Goal: Check status: Check status

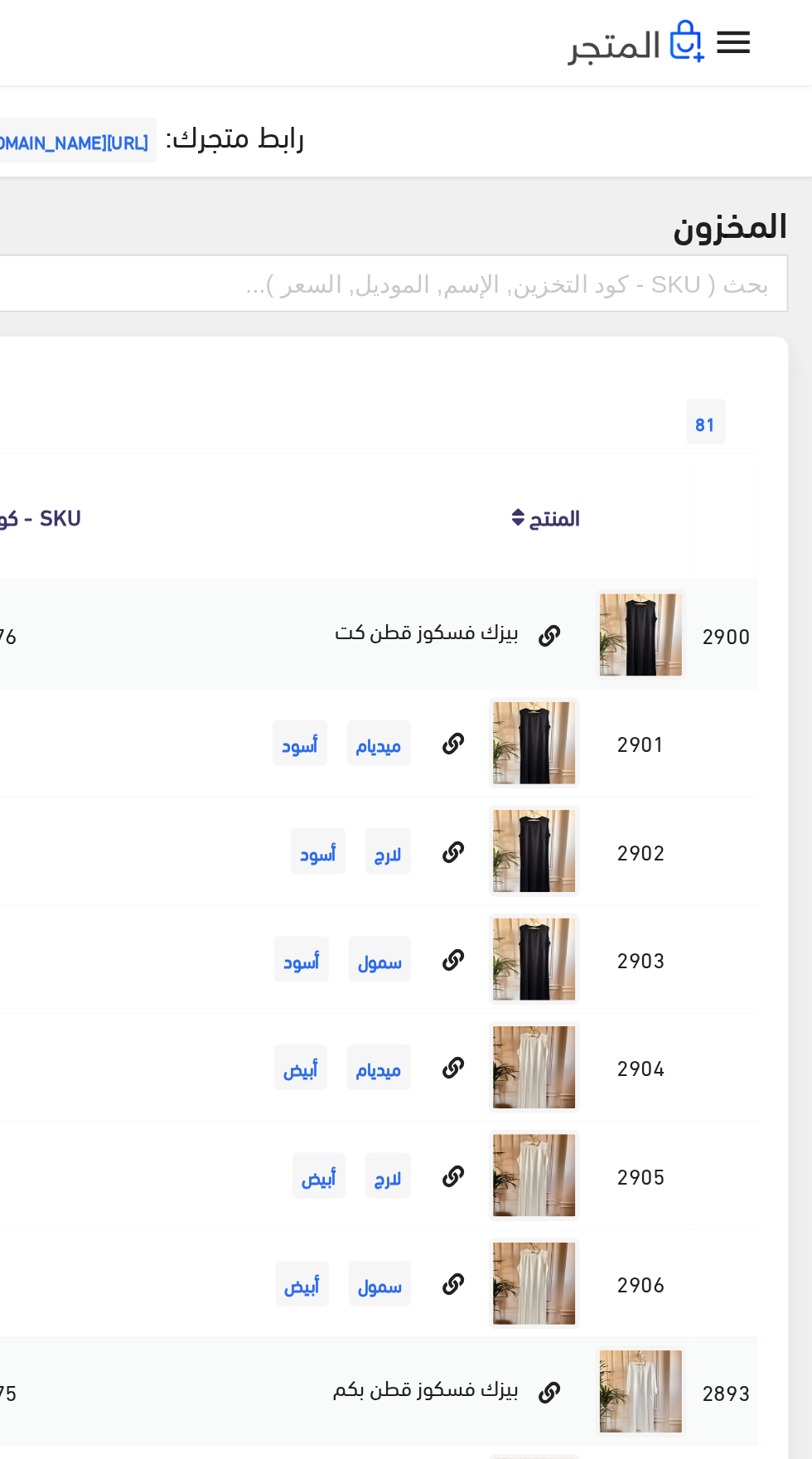
click at [773, 29] on icon "" at bounding box center [770, 24] width 24 height 24
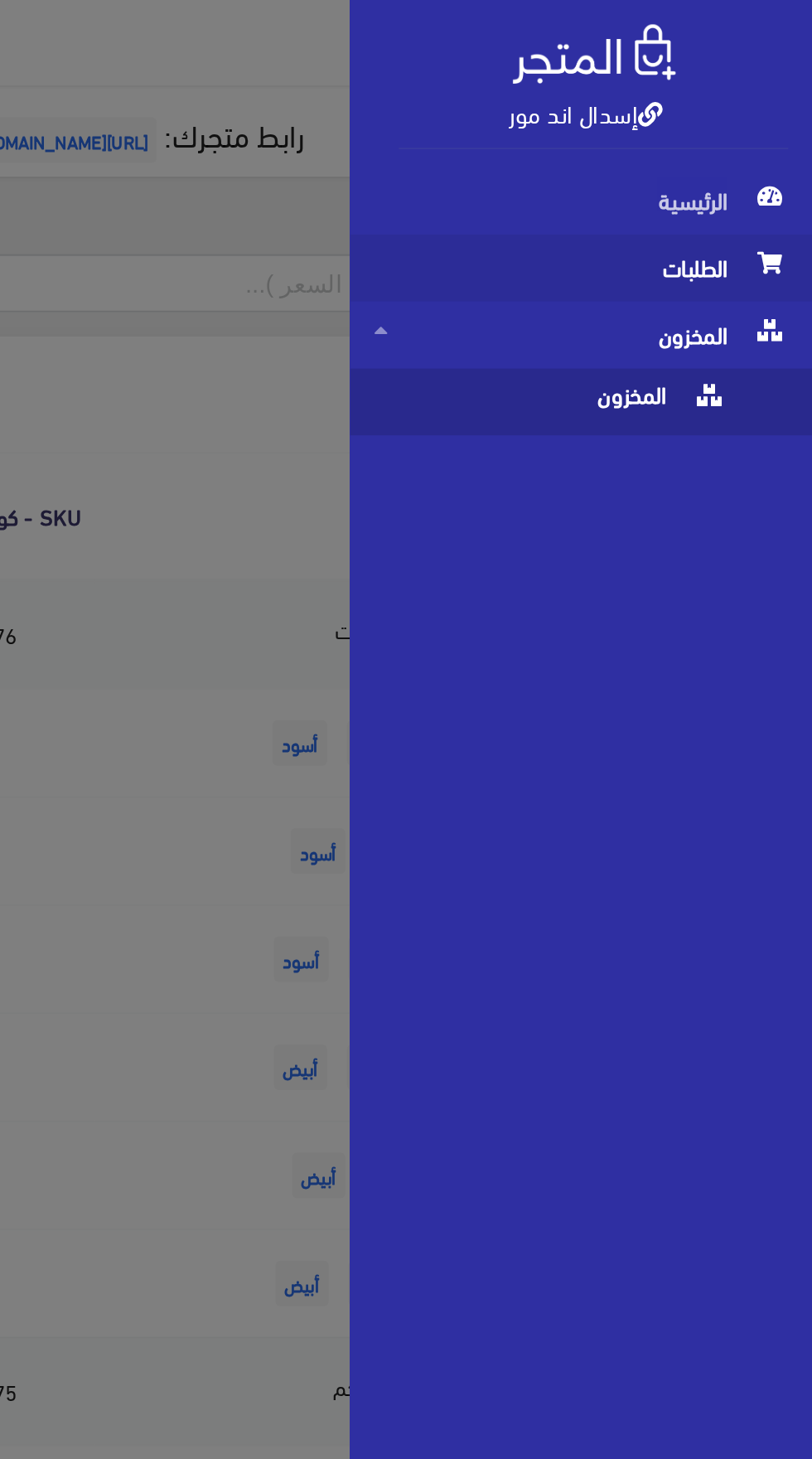
click at [701, 155] on span "الطلبات" at bounding box center [686, 146] width 225 height 37
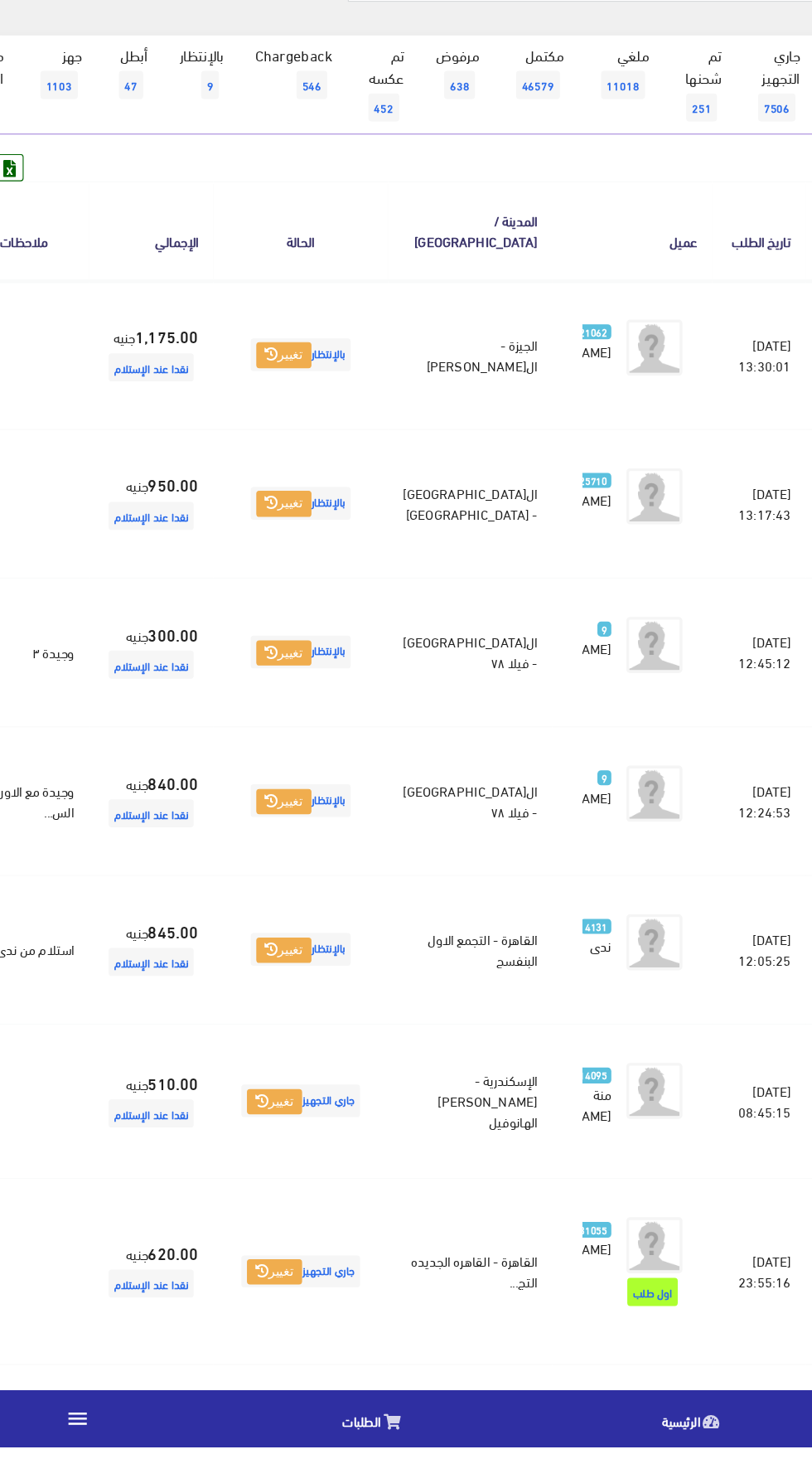
scroll to position [0, -43]
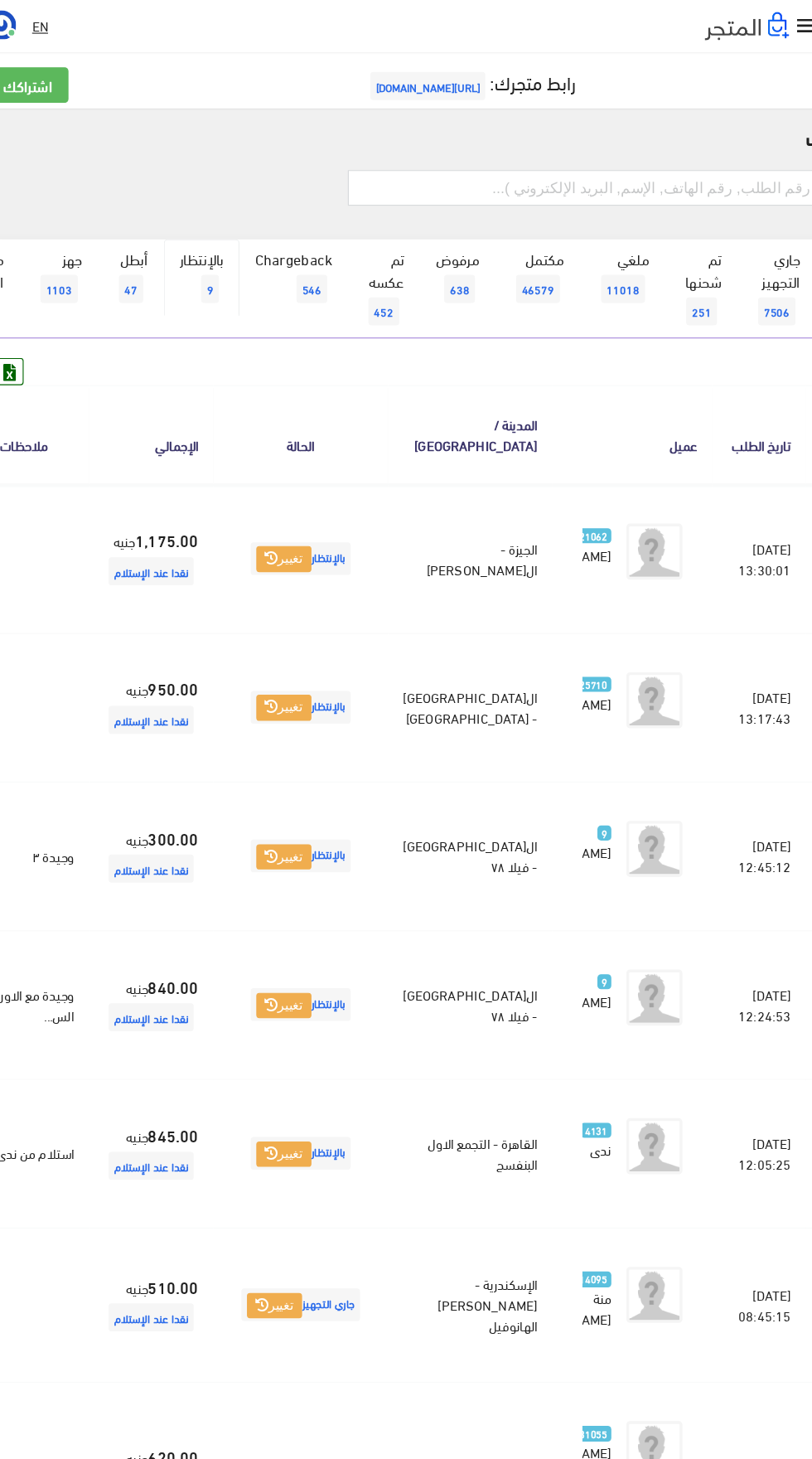
click at [251, 271] on link "بالإنتظار 9" at bounding box center [232, 247] width 67 height 68
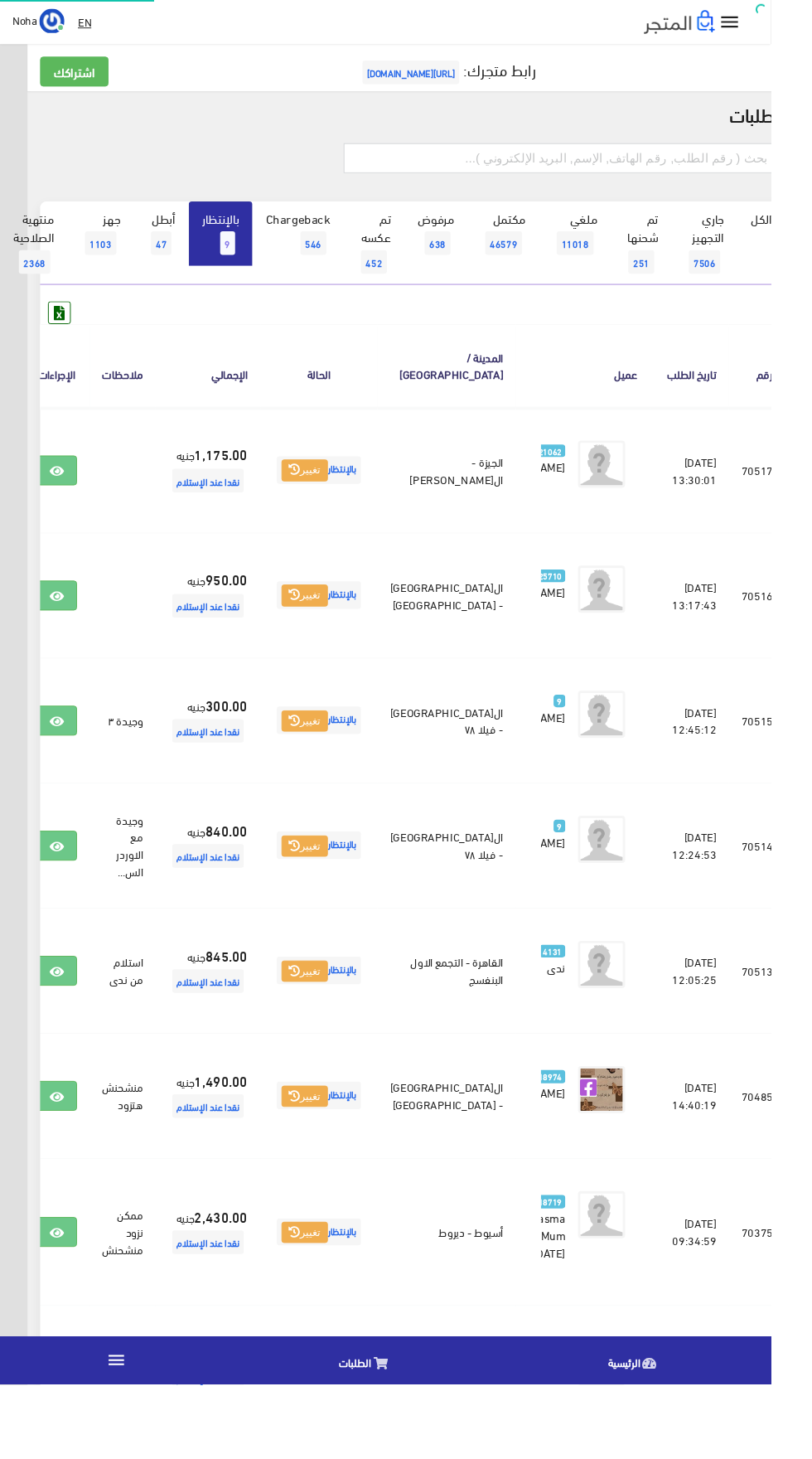
scroll to position [0, -43]
click at [568, 164] on input "text" at bounding box center [591, 167] width 458 height 31
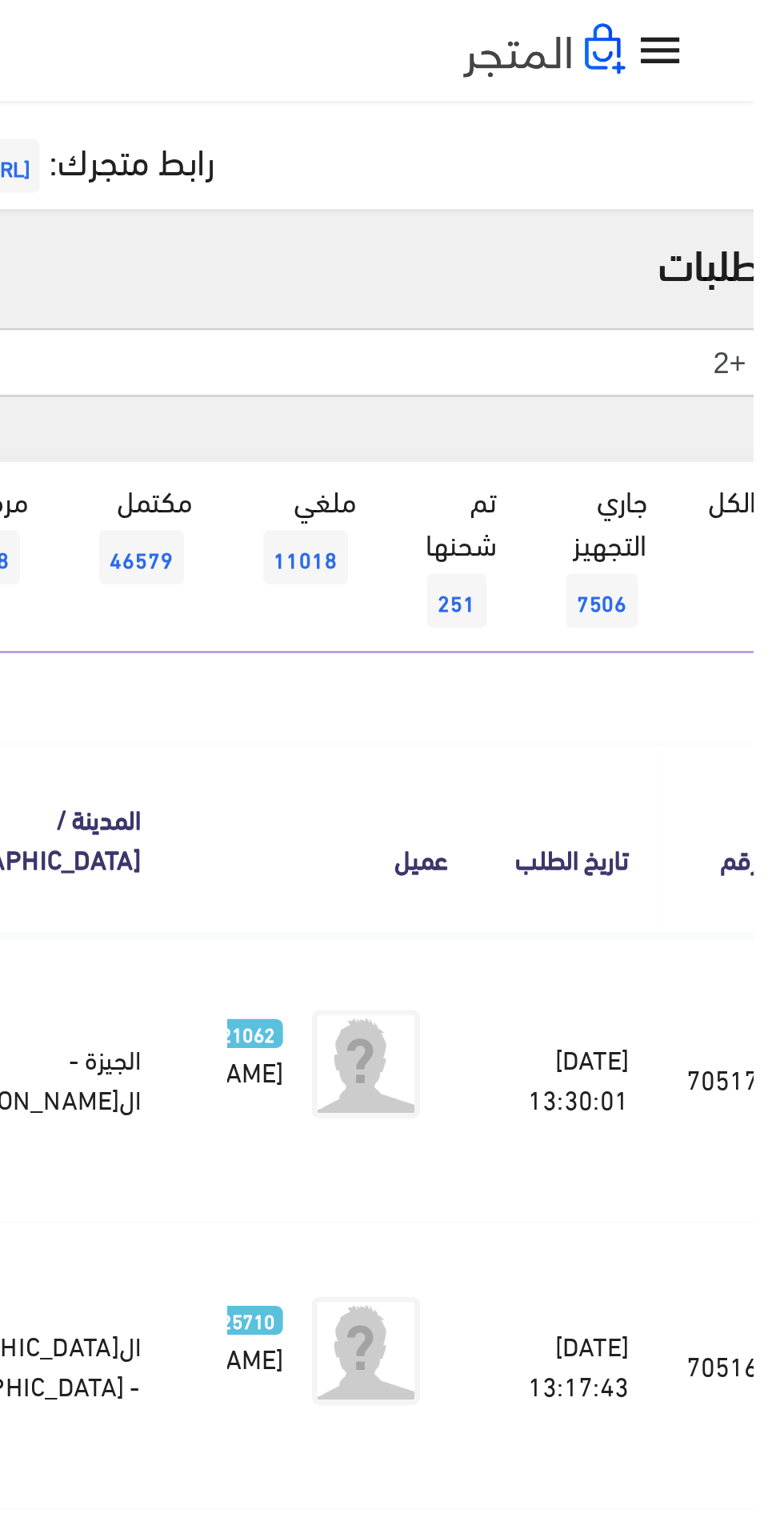
type input "+"
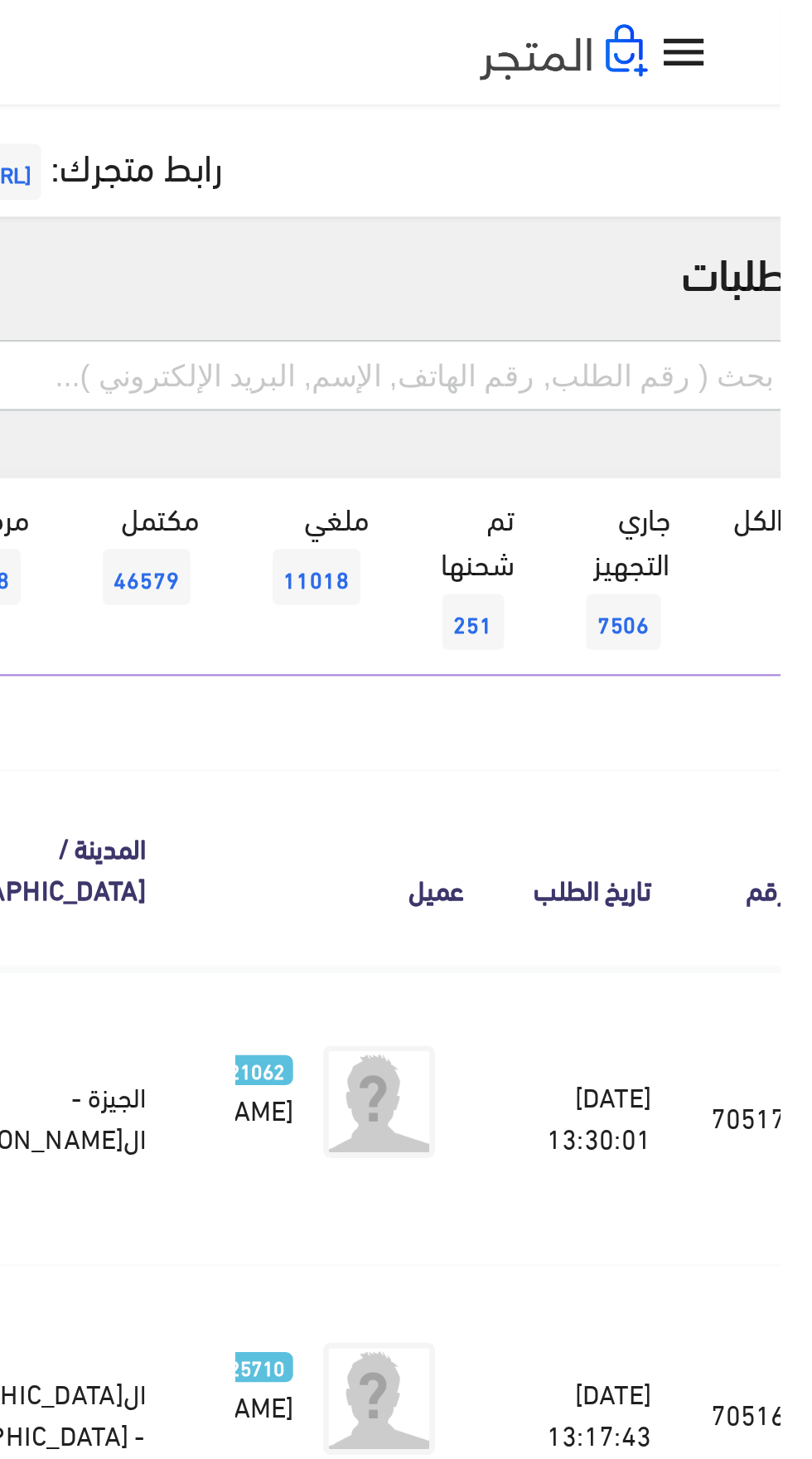
click at [592, 170] on input "text" at bounding box center [591, 167] width 458 height 31
click at [582, 170] on input "0100472" at bounding box center [591, 167] width 458 height 31
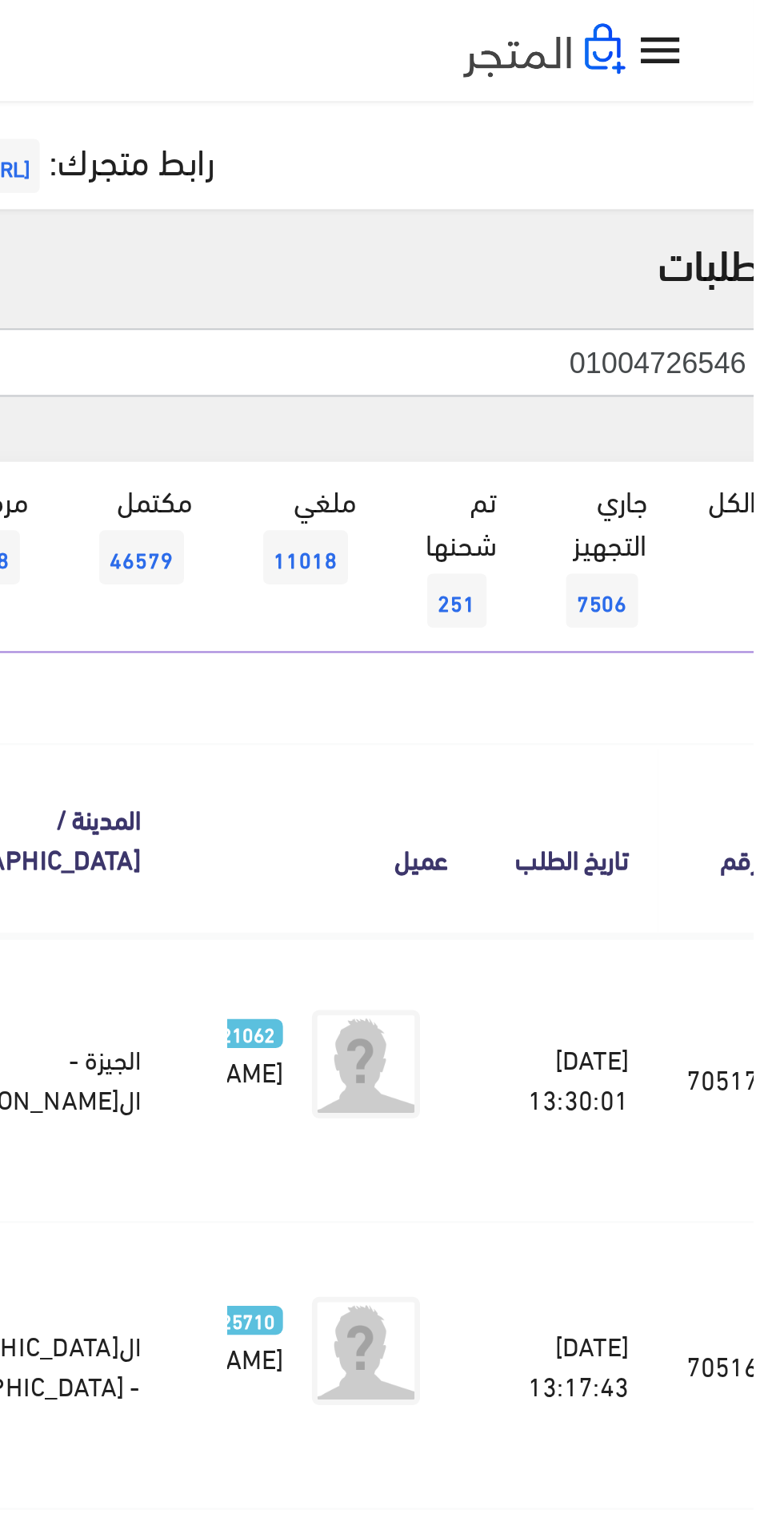
type input "01004726546"
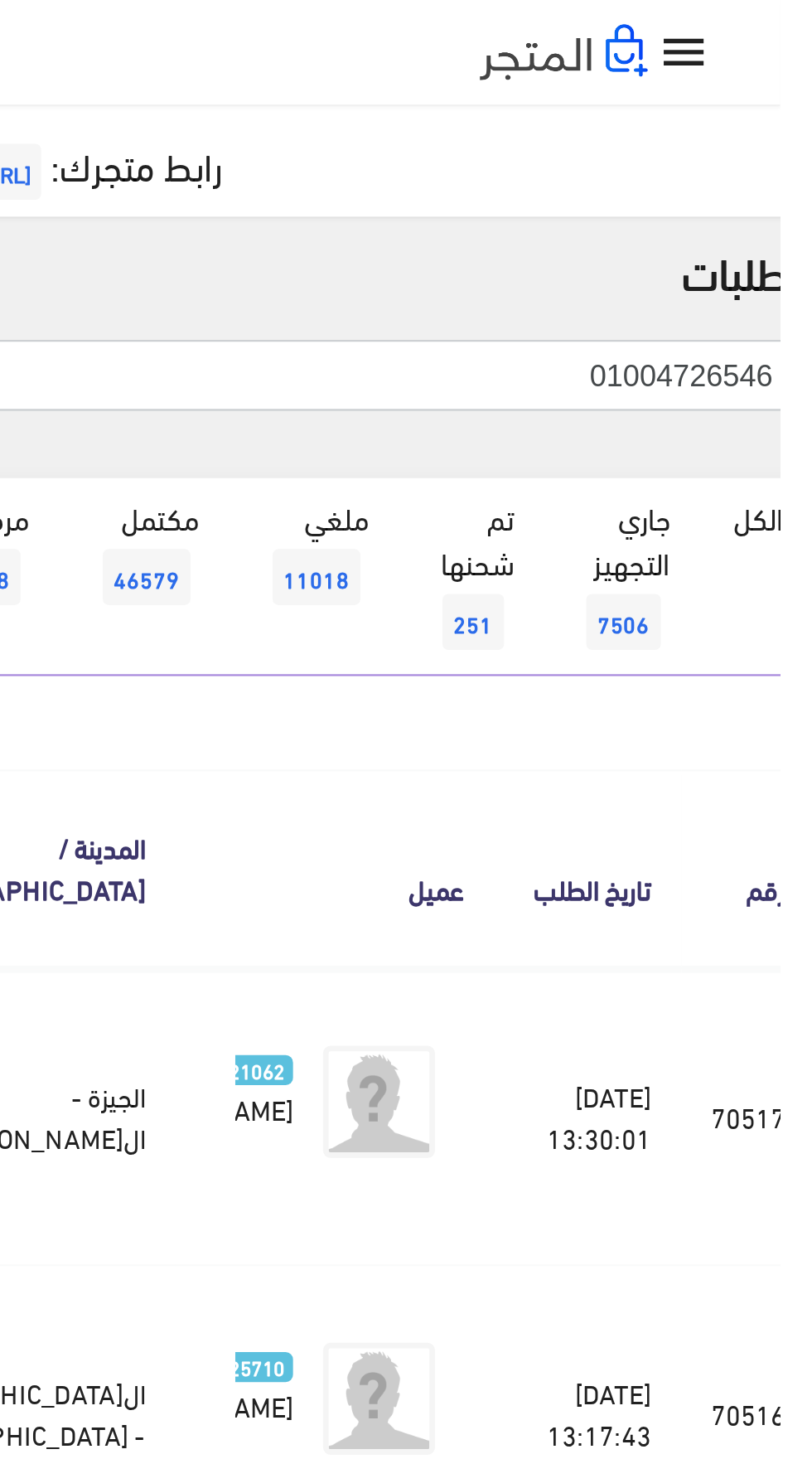
click at [578, 172] on input "01004726546" at bounding box center [591, 167] width 458 height 31
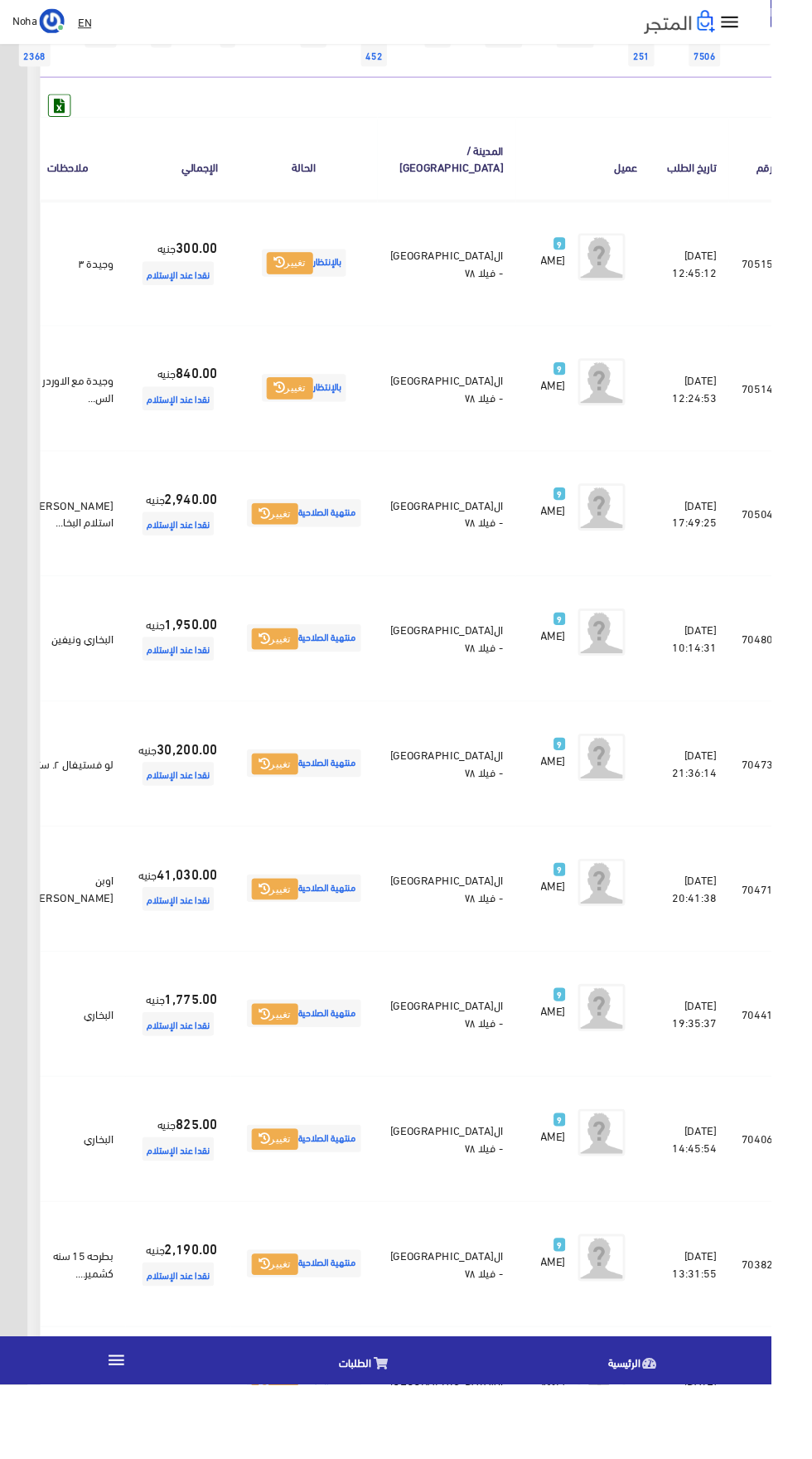
scroll to position [226, -43]
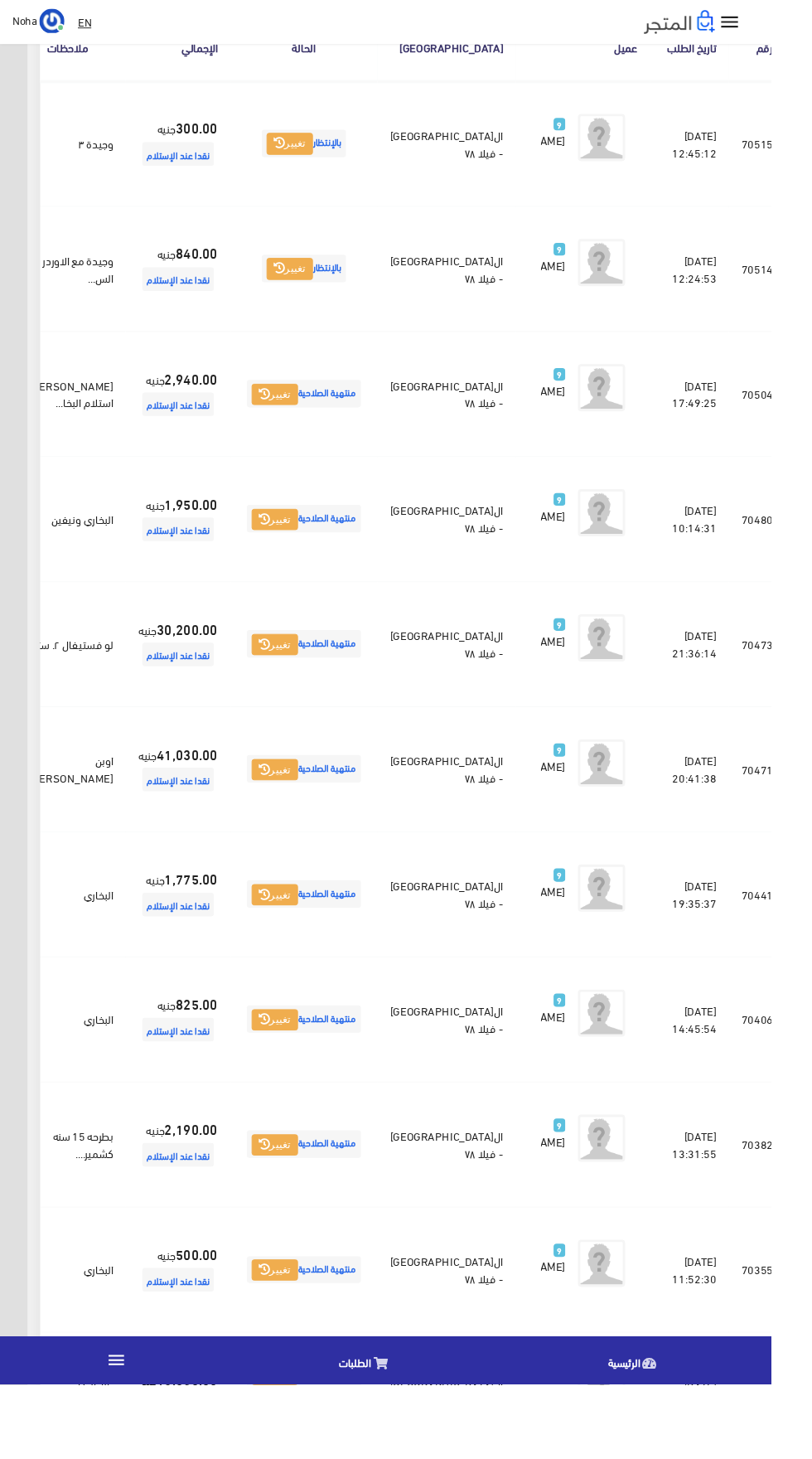
scroll to position [360, -43]
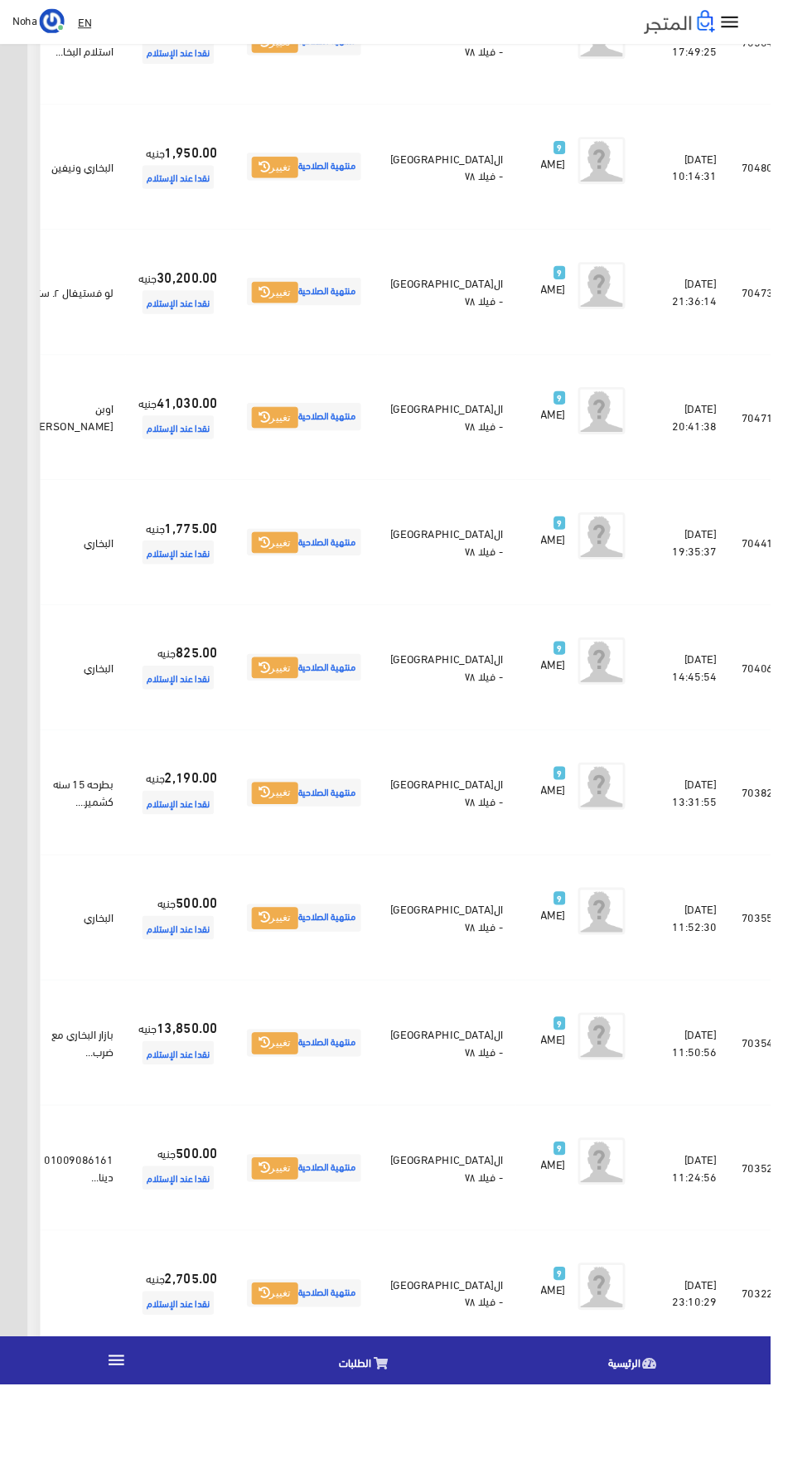
scroll to position [699, -43]
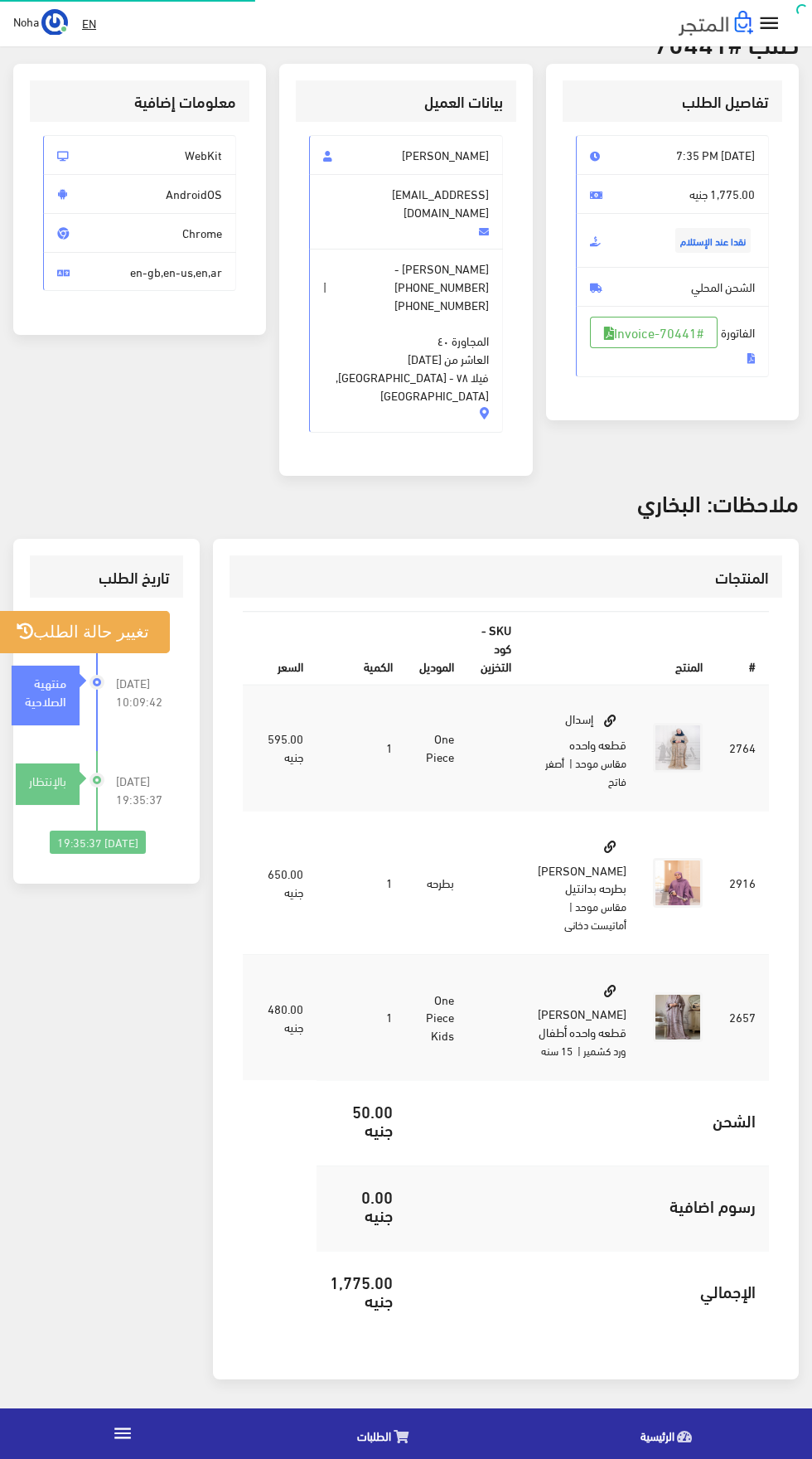
scroll to position [246, 0]
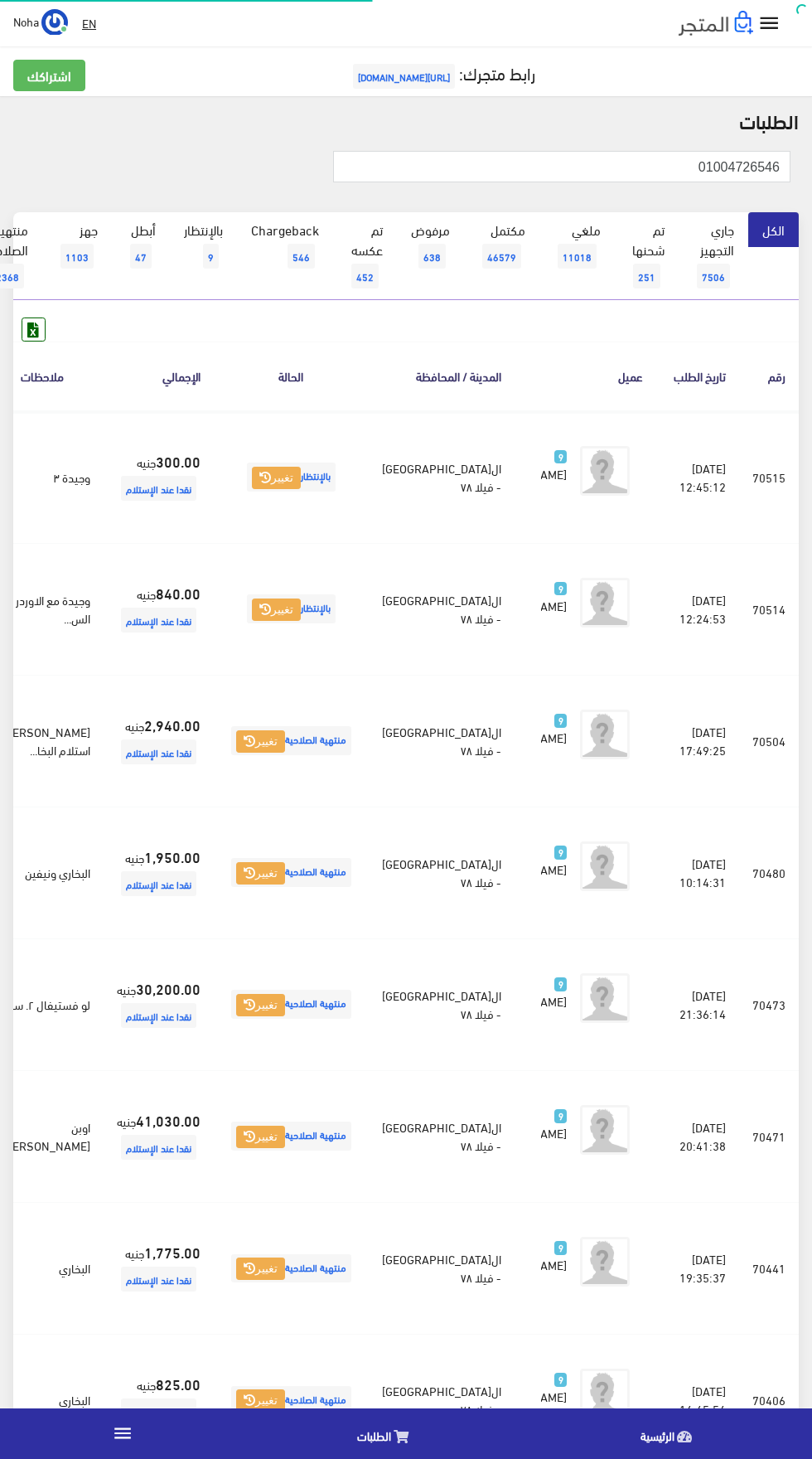
scroll to position [699, -43]
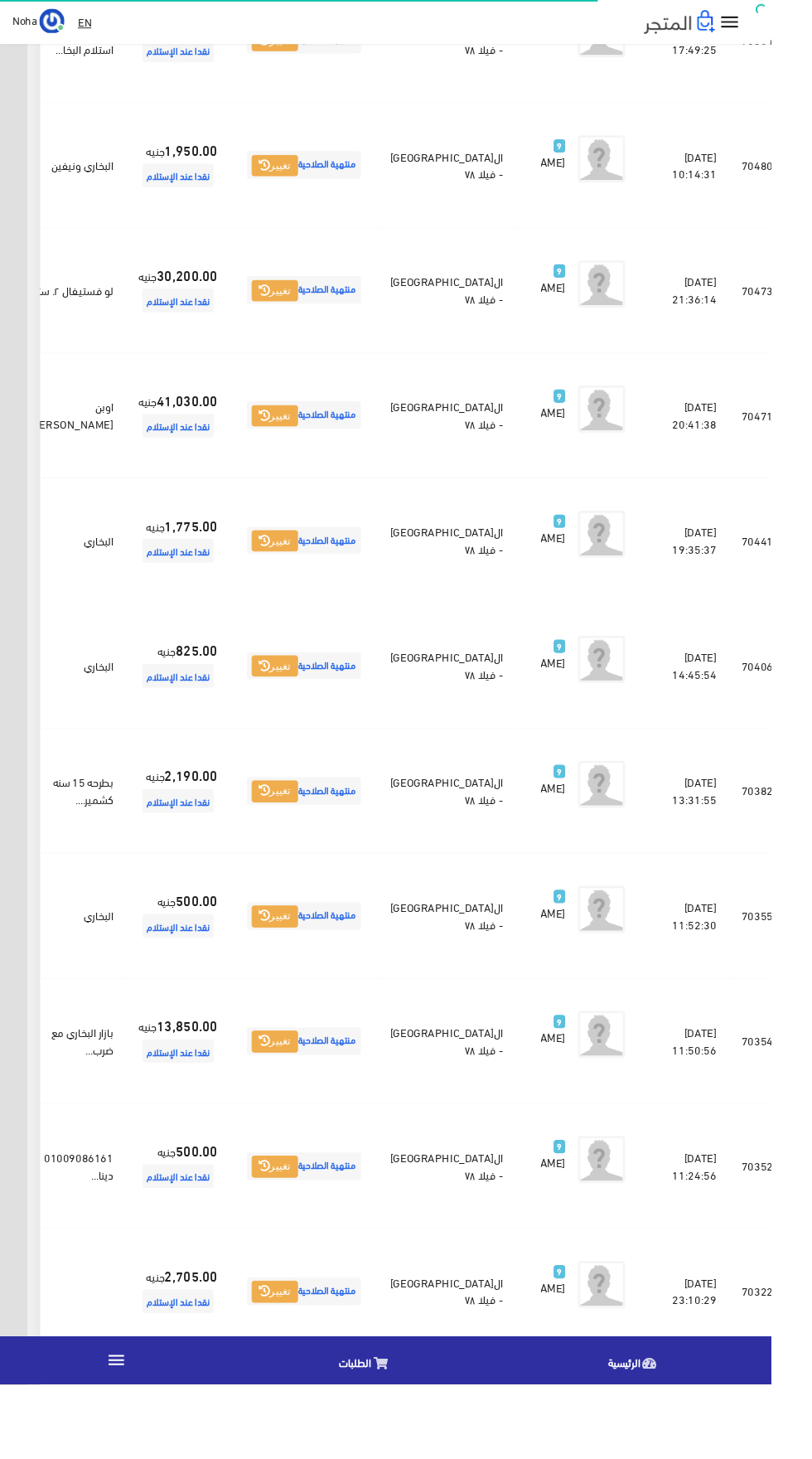
scroll to position [699, -43]
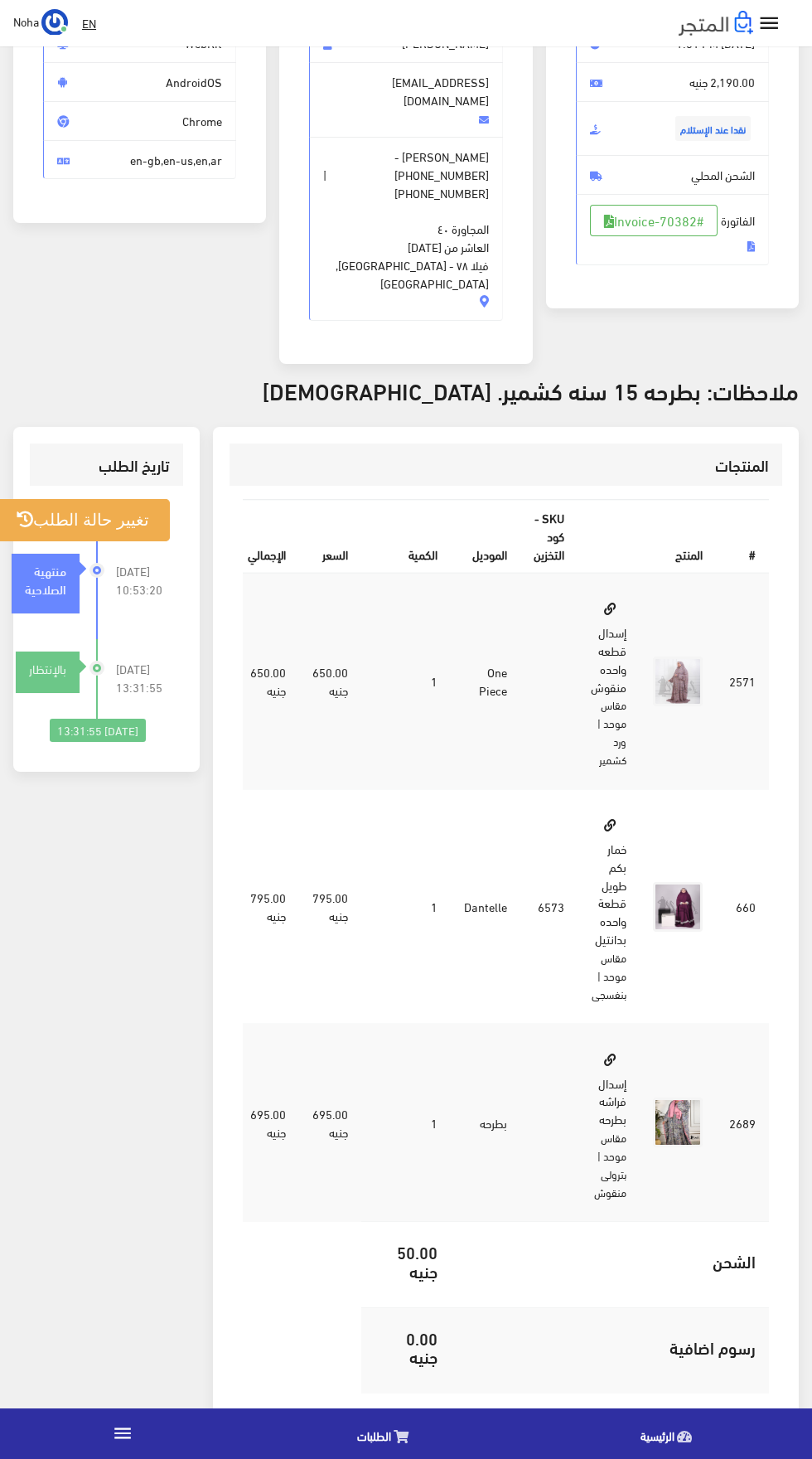
scroll to position [232, 0]
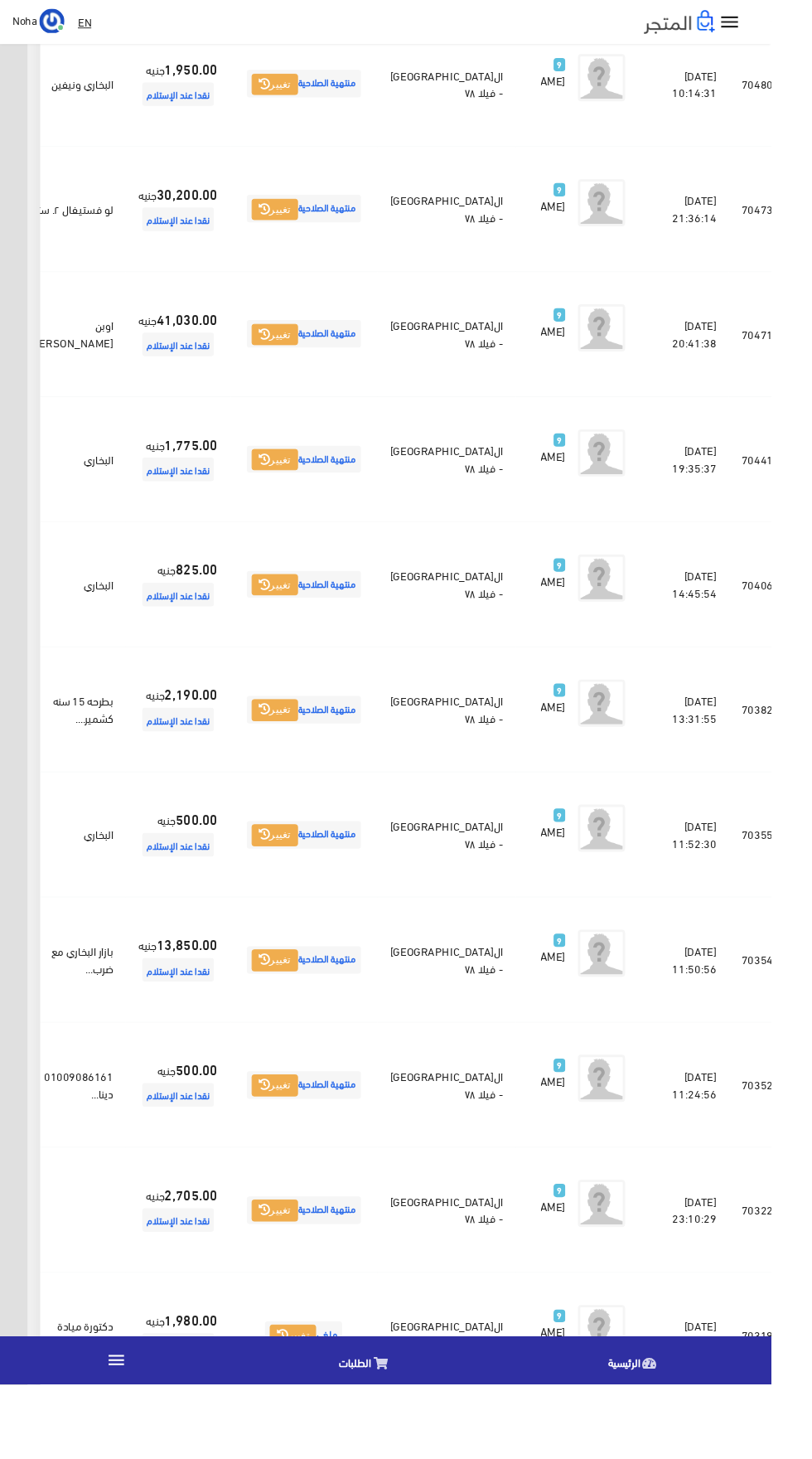
scroll to position [769, -43]
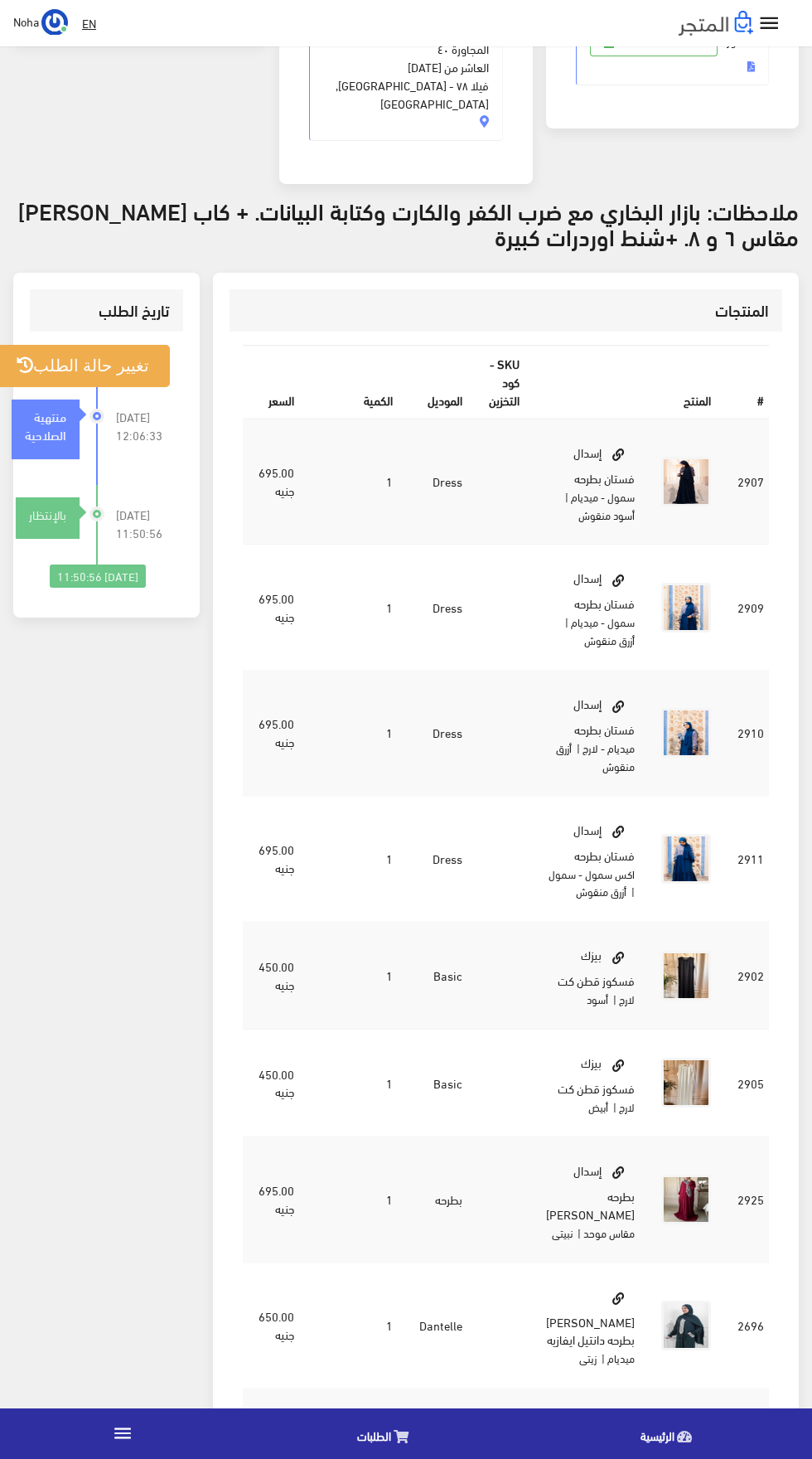
scroll to position [431, 0]
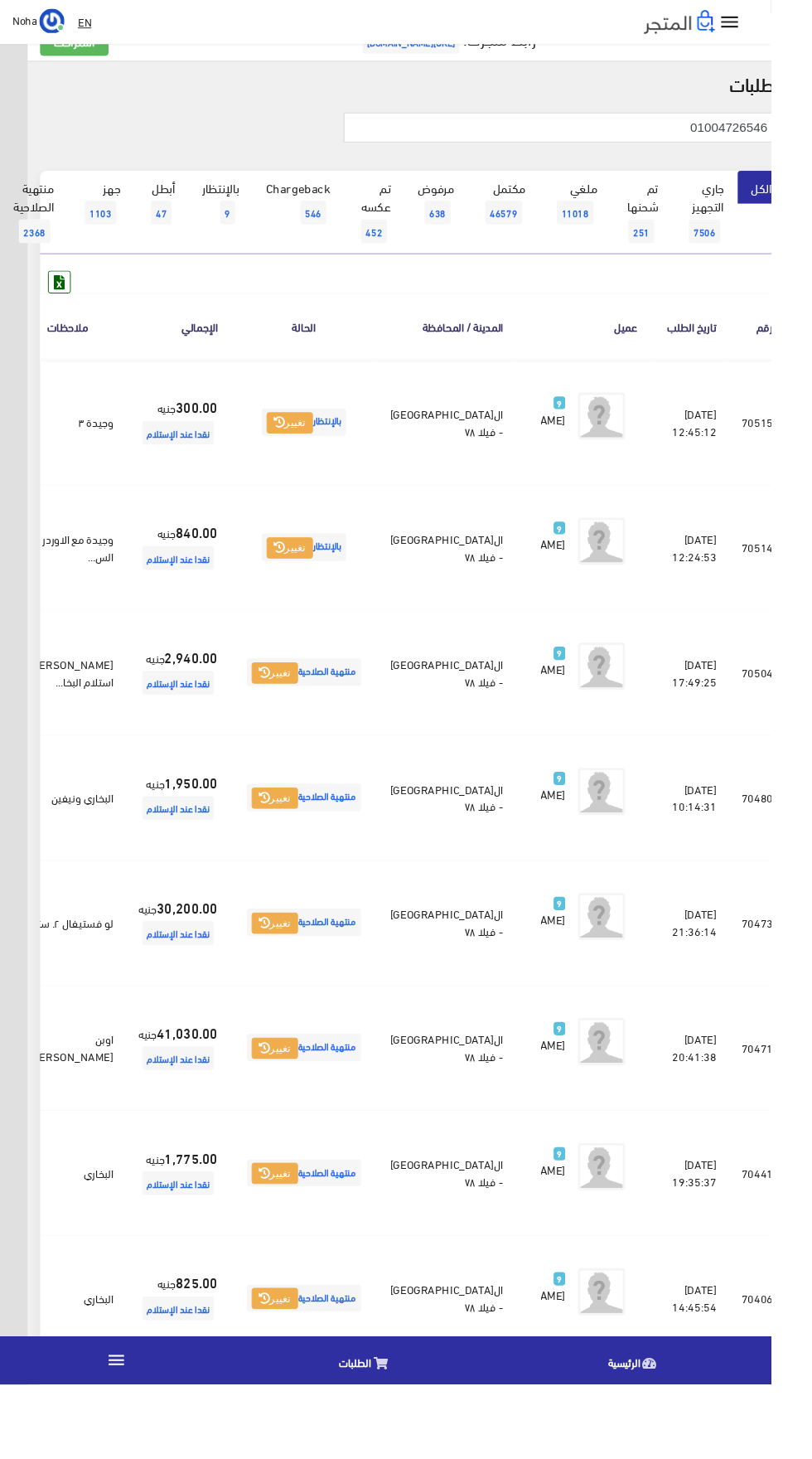
scroll to position [144, -43]
